Goal: Information Seeking & Learning: Learn about a topic

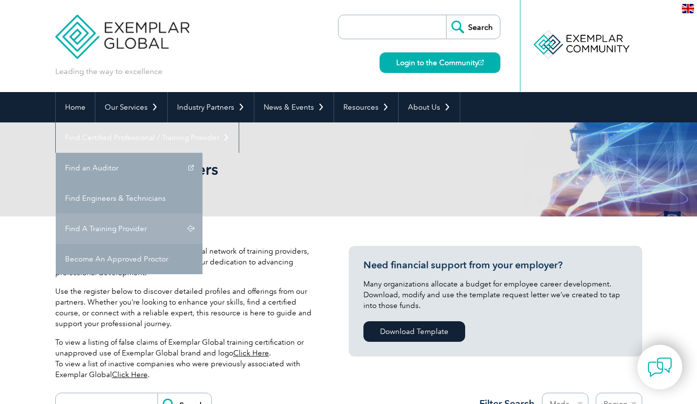
click at [203, 213] on link "Find A Training Provider" at bounding box center [129, 228] width 147 height 30
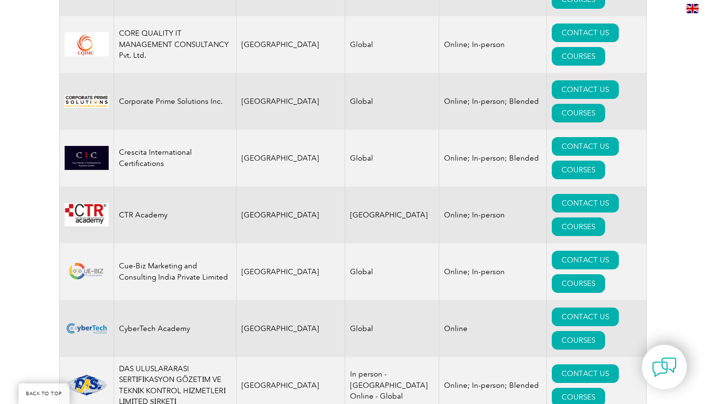
scroll to position [3866, 0]
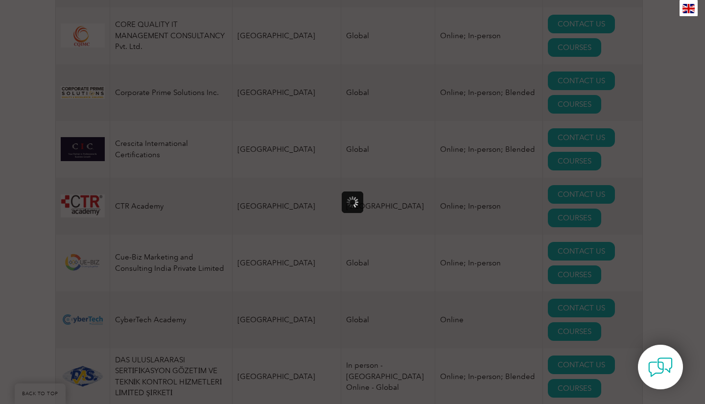
scroll to position [0, 0]
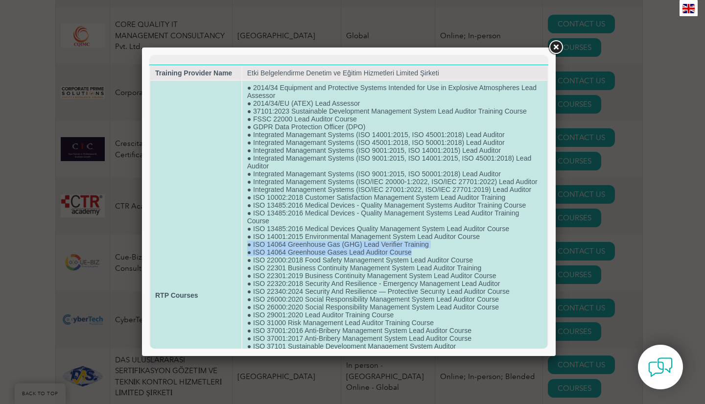
drag, startPoint x: 420, startPoint y: 260, endPoint x: 243, endPoint y: 251, distance: 177.4
click at [243, 251] on td "● 2014/34 Equipment and Protective Systems Intended for Use in Explosive Atmosp…" at bounding box center [394, 295] width 305 height 429
